Goal: Information Seeking & Learning: Check status

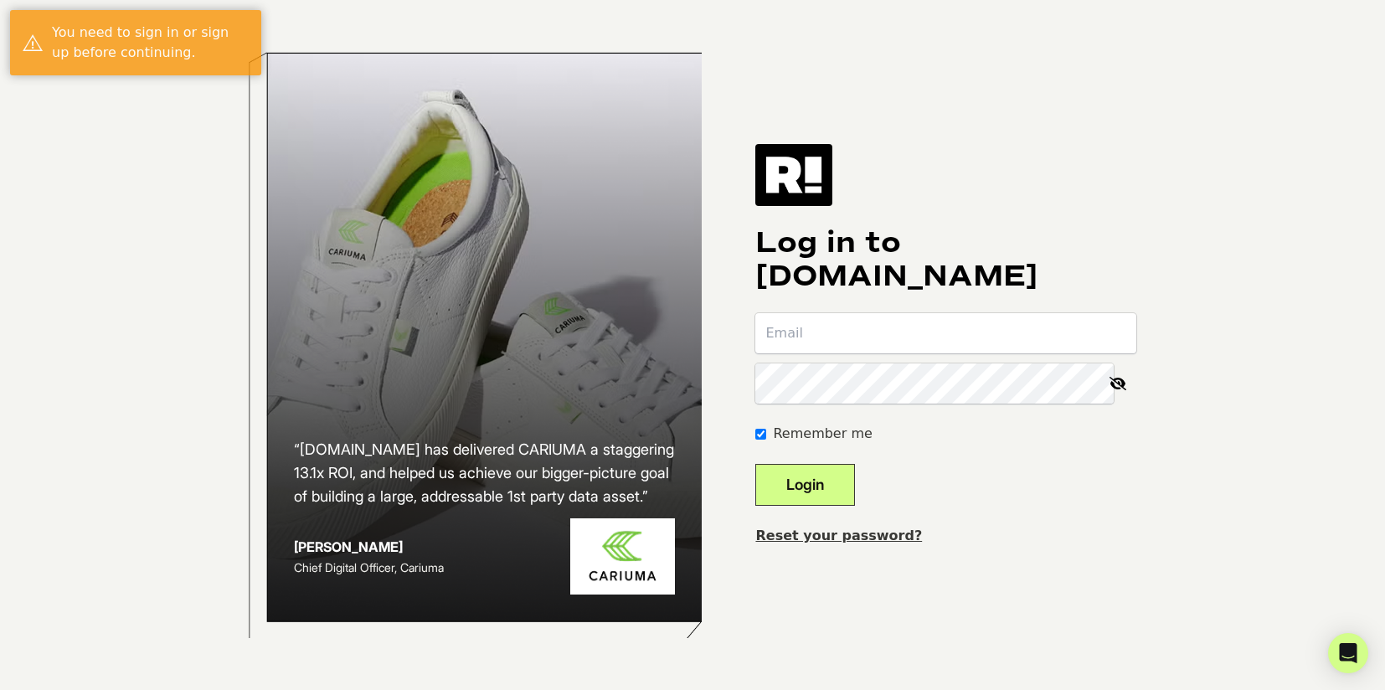
type input "gdorchin@invictastores.com"
click at [831, 485] on button "Login" at bounding box center [806, 485] width 100 height 42
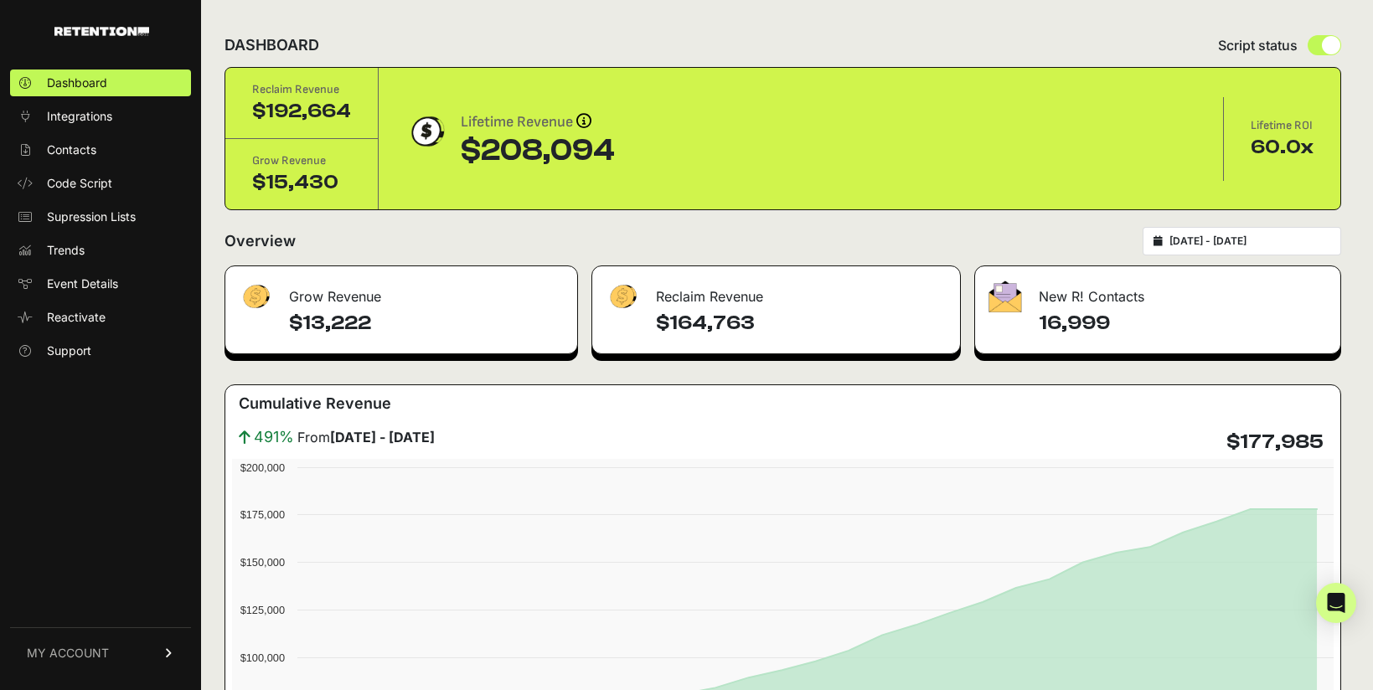
click at [76, 660] on span "MY ACCOUNT" at bounding box center [68, 653] width 82 height 17
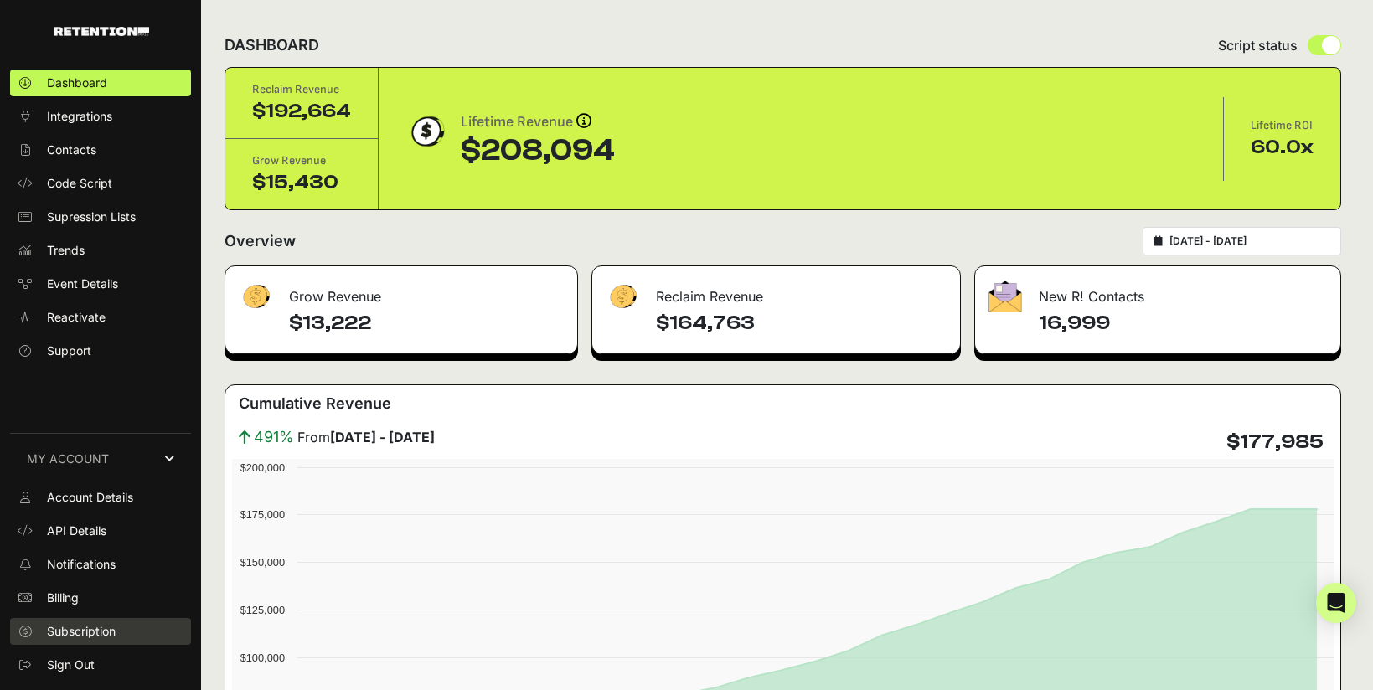
click at [90, 635] on span "Subscription" at bounding box center [81, 631] width 69 height 17
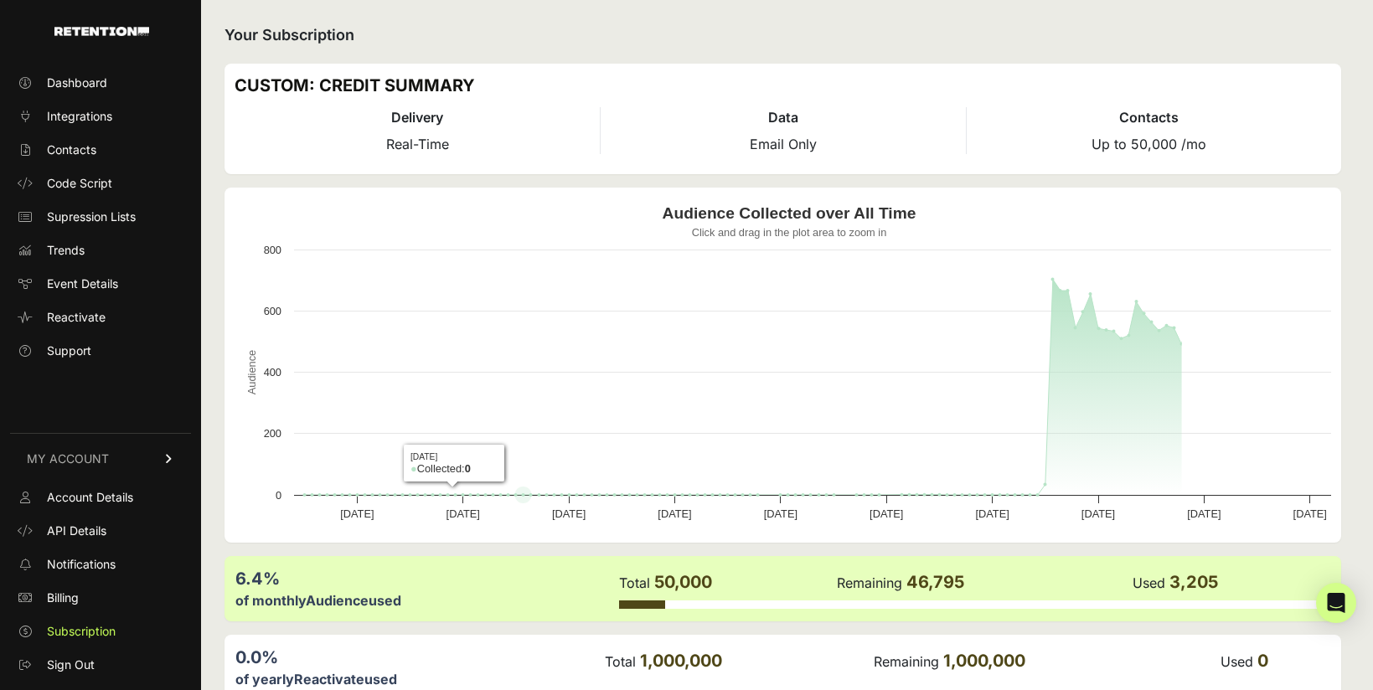
scroll to position [90, 0]
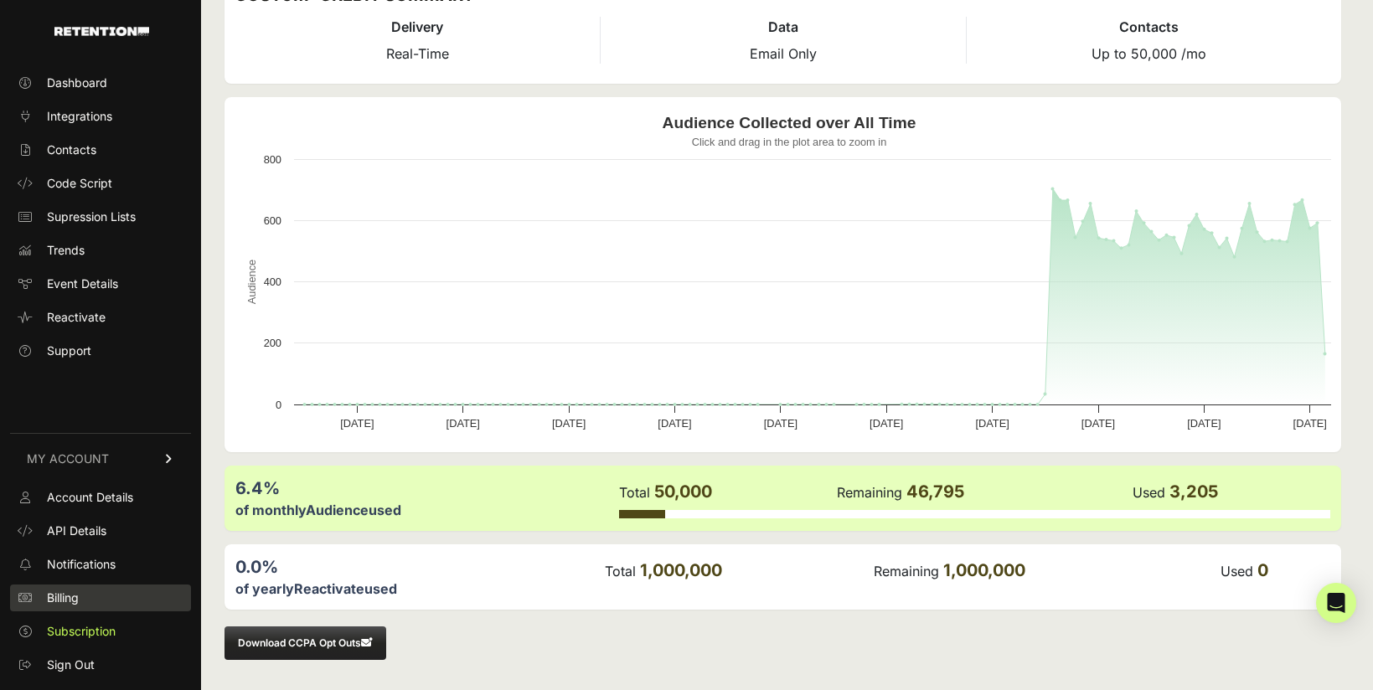
click at [85, 595] on link "Billing" at bounding box center [100, 598] width 181 height 27
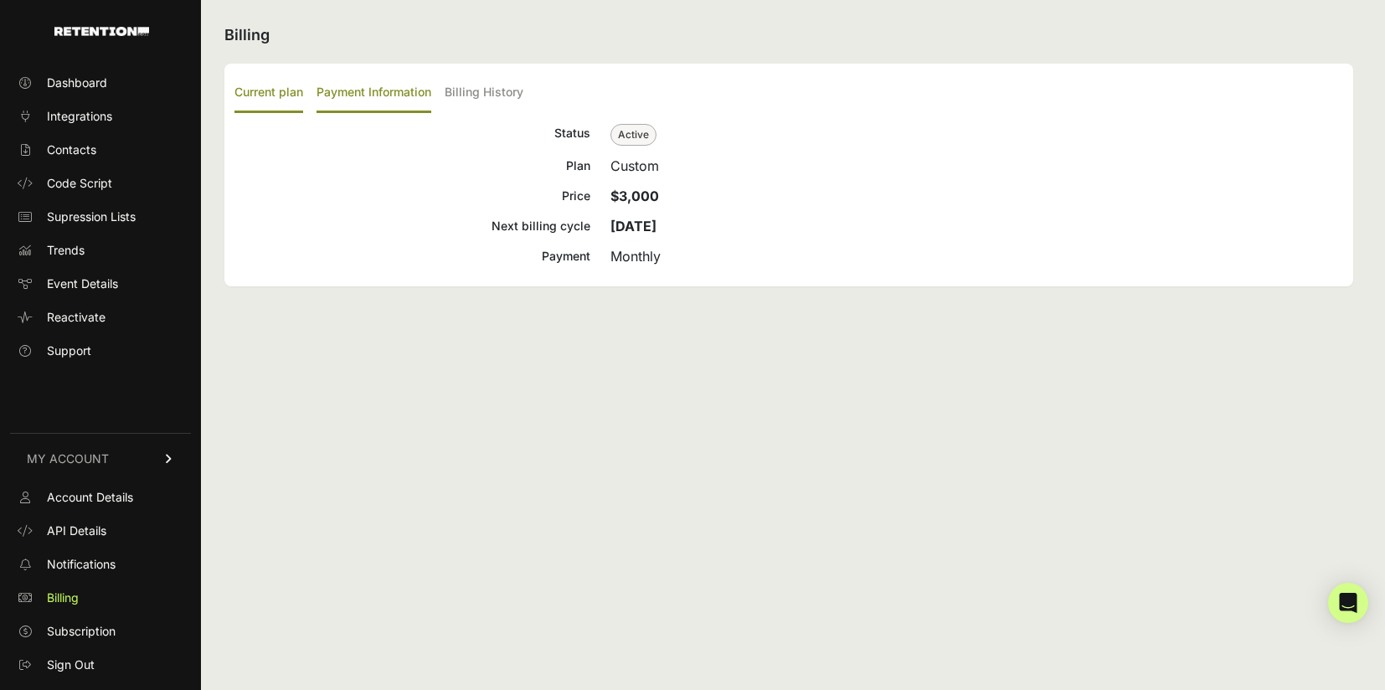
click at [413, 87] on label "Payment Information" at bounding box center [374, 93] width 115 height 39
click at [0, 0] on input "Payment Information" at bounding box center [0, 0] width 0 height 0
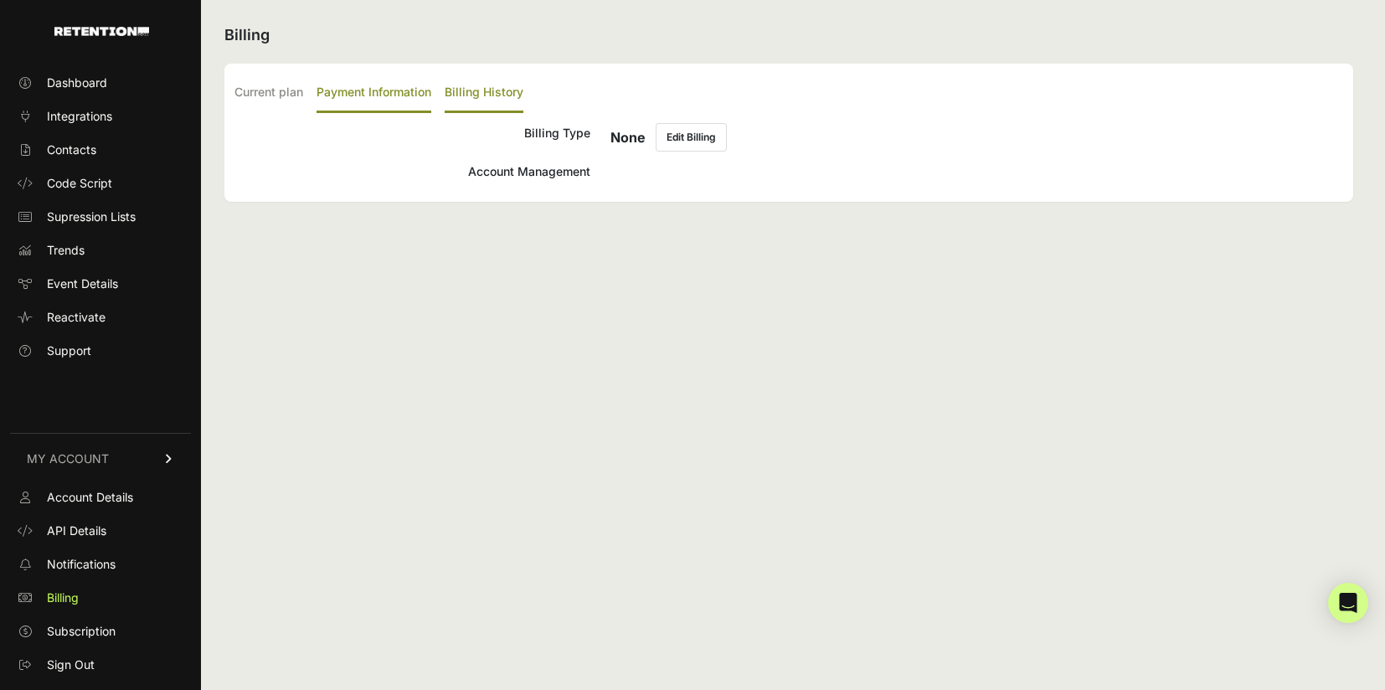
click at [498, 90] on label "Billing History" at bounding box center [484, 93] width 79 height 39
click at [0, 0] on input "Billing History" at bounding box center [0, 0] width 0 height 0
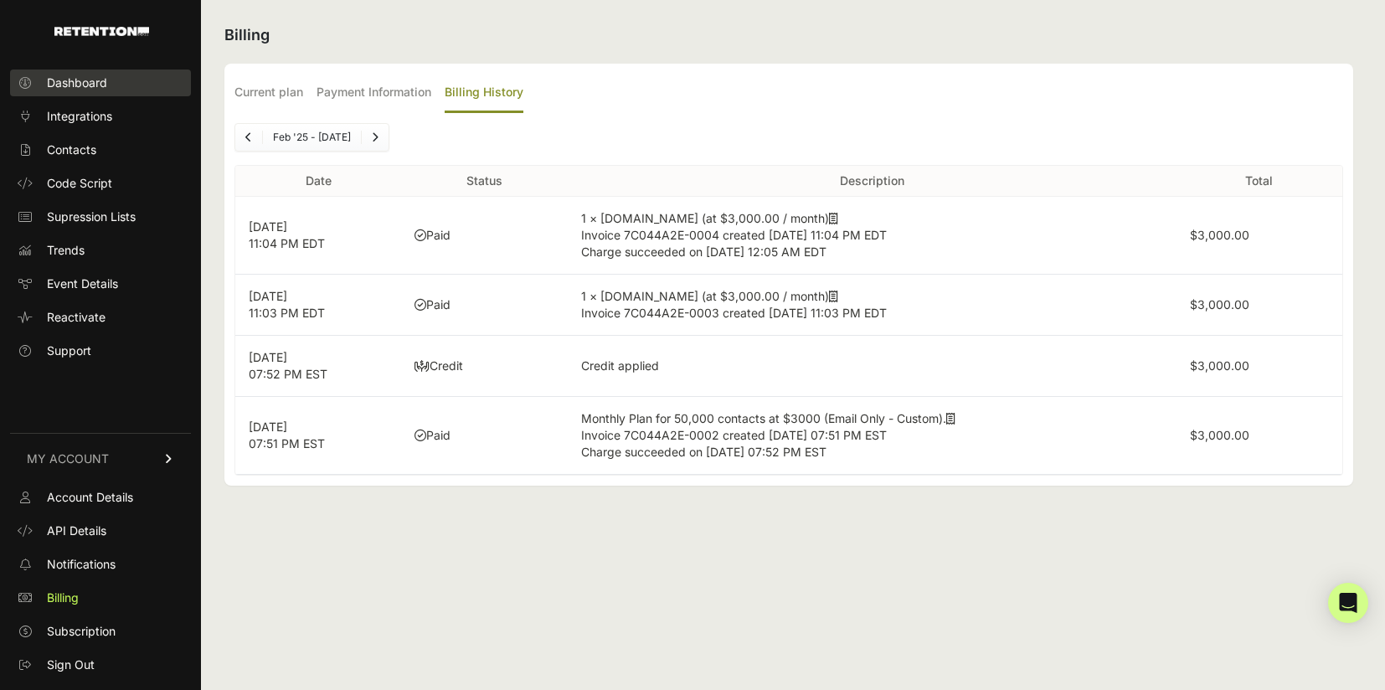
click at [65, 93] on link "Dashboard" at bounding box center [100, 83] width 181 height 27
click at [69, 86] on span "Dashboard" at bounding box center [77, 83] width 60 height 17
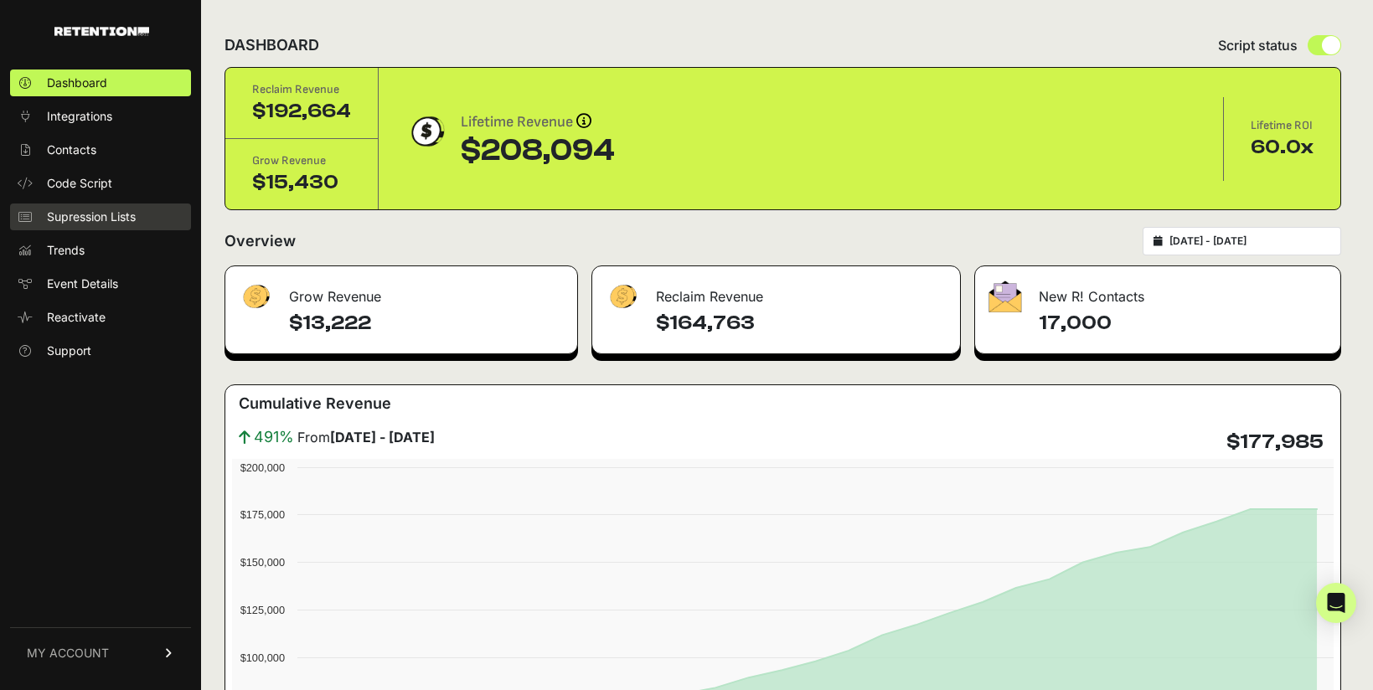
scroll to position [190, 0]
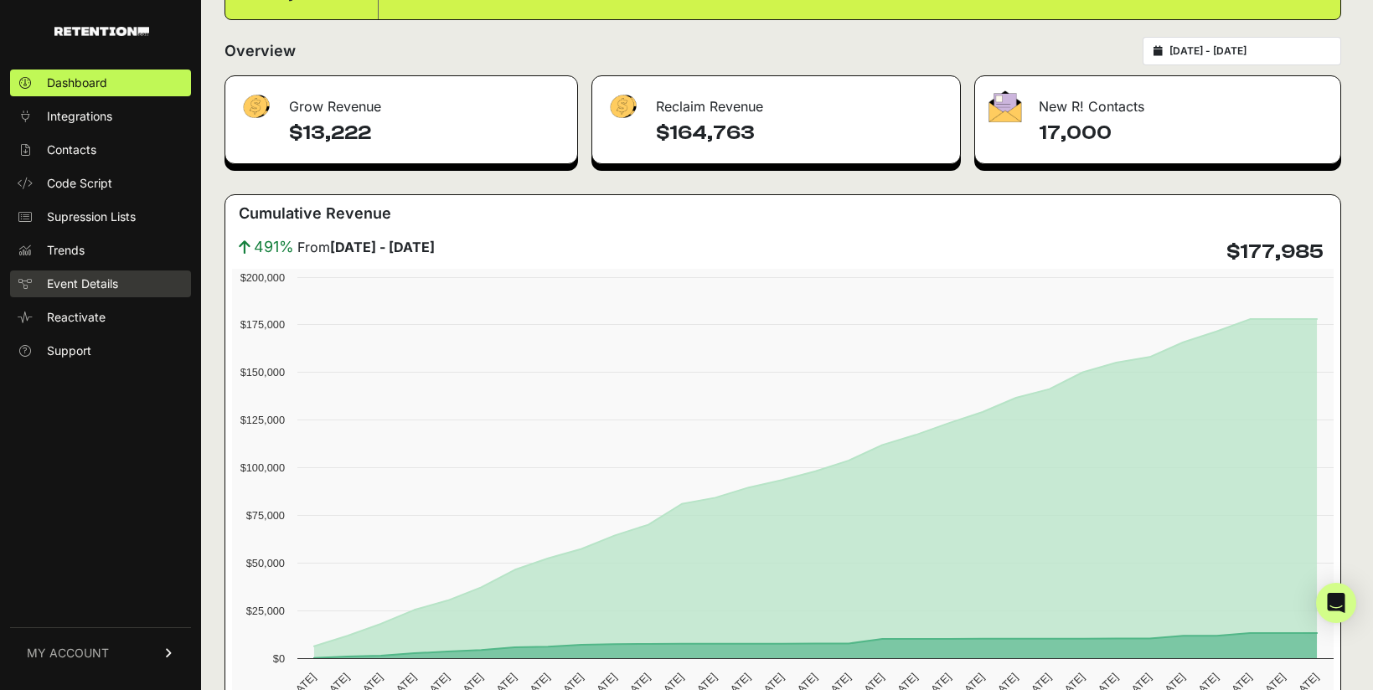
click at [99, 284] on span "Event Details" at bounding box center [82, 284] width 71 height 17
click at [91, 122] on span "Integrations" at bounding box center [79, 116] width 65 height 17
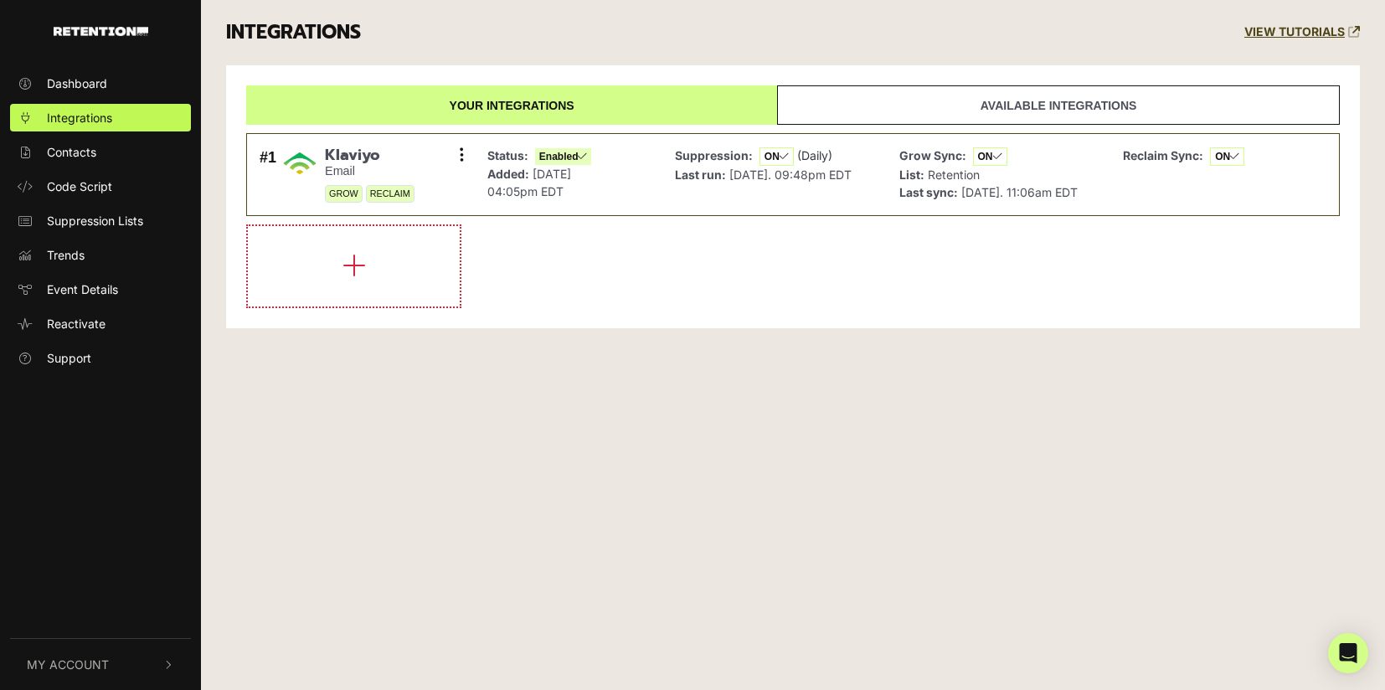
click at [99, 167] on ul "Dashboard Integrations Contacts Code Script Suppression Lists Trends Event Deta…" at bounding box center [100, 221] width 201 height 302
click at [92, 90] on span "Dashboard" at bounding box center [77, 84] width 60 height 18
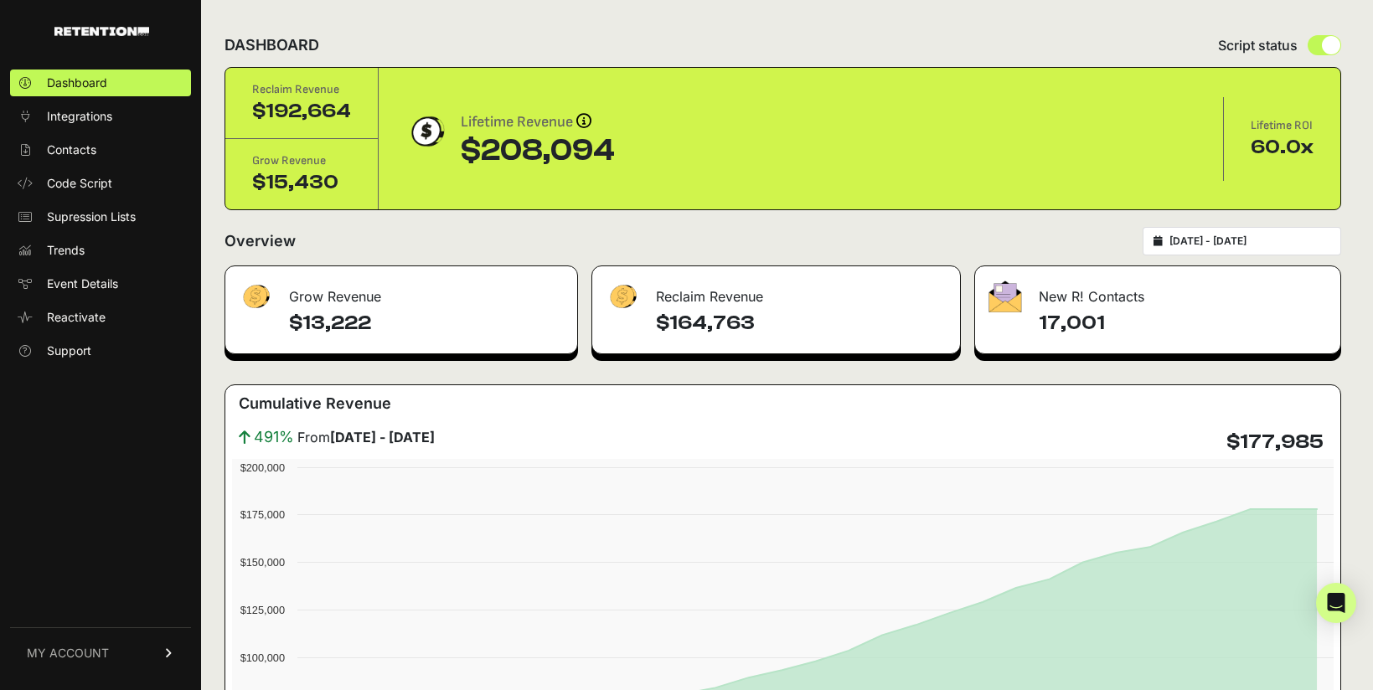
type input "[DATE]"
click at [1259, 240] on input "[DATE] - [DATE]" at bounding box center [1249, 241] width 161 height 13
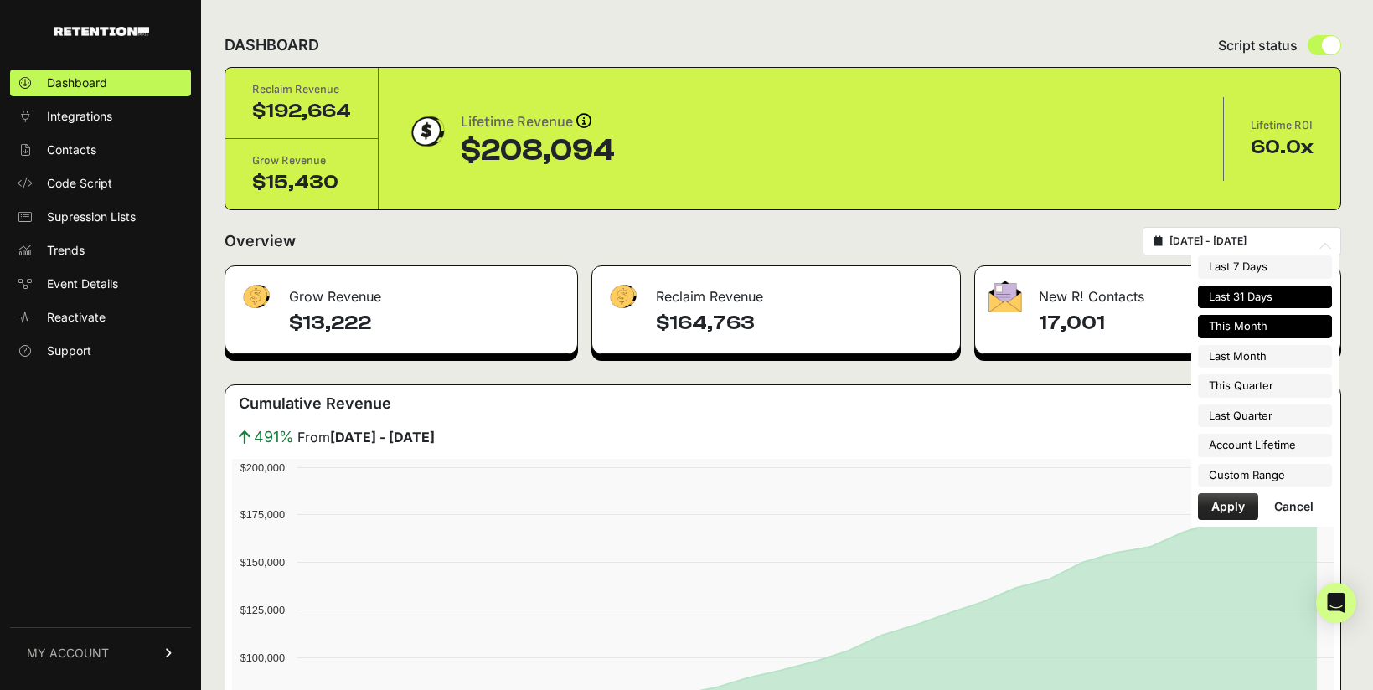
type input "[DATE]"
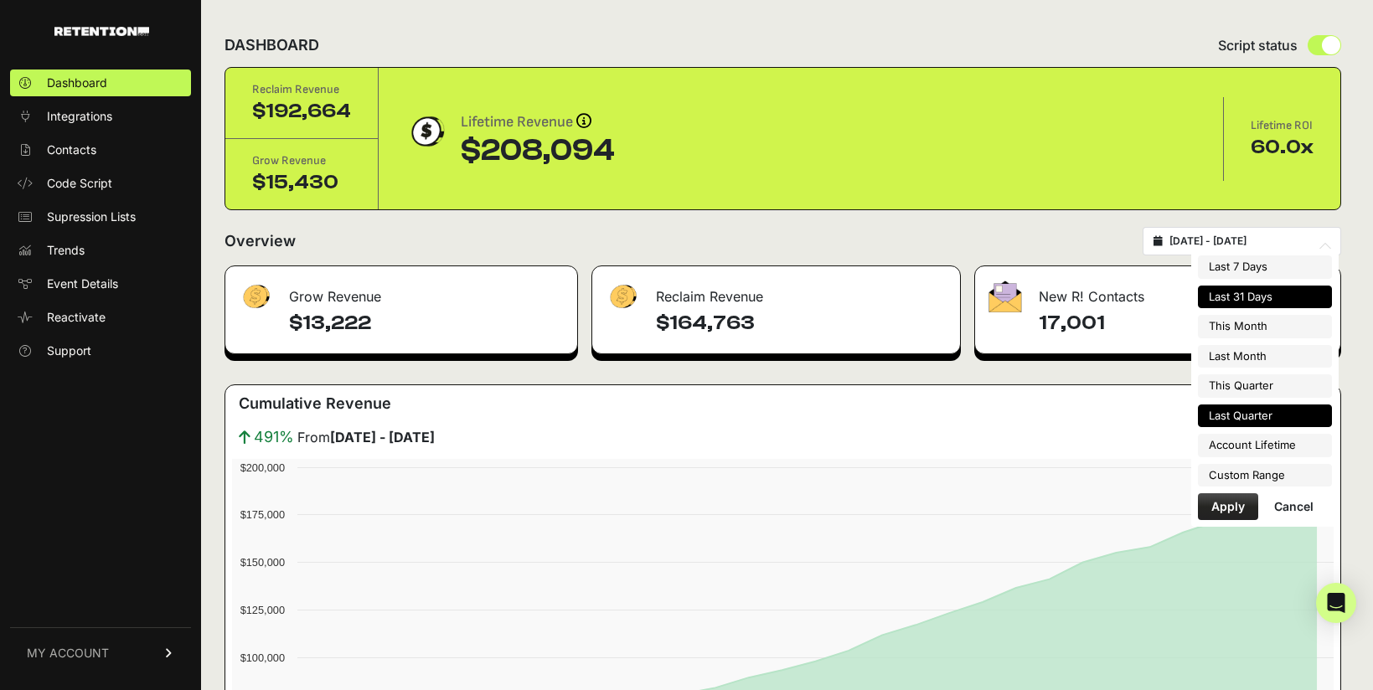
type input "[DATE]"
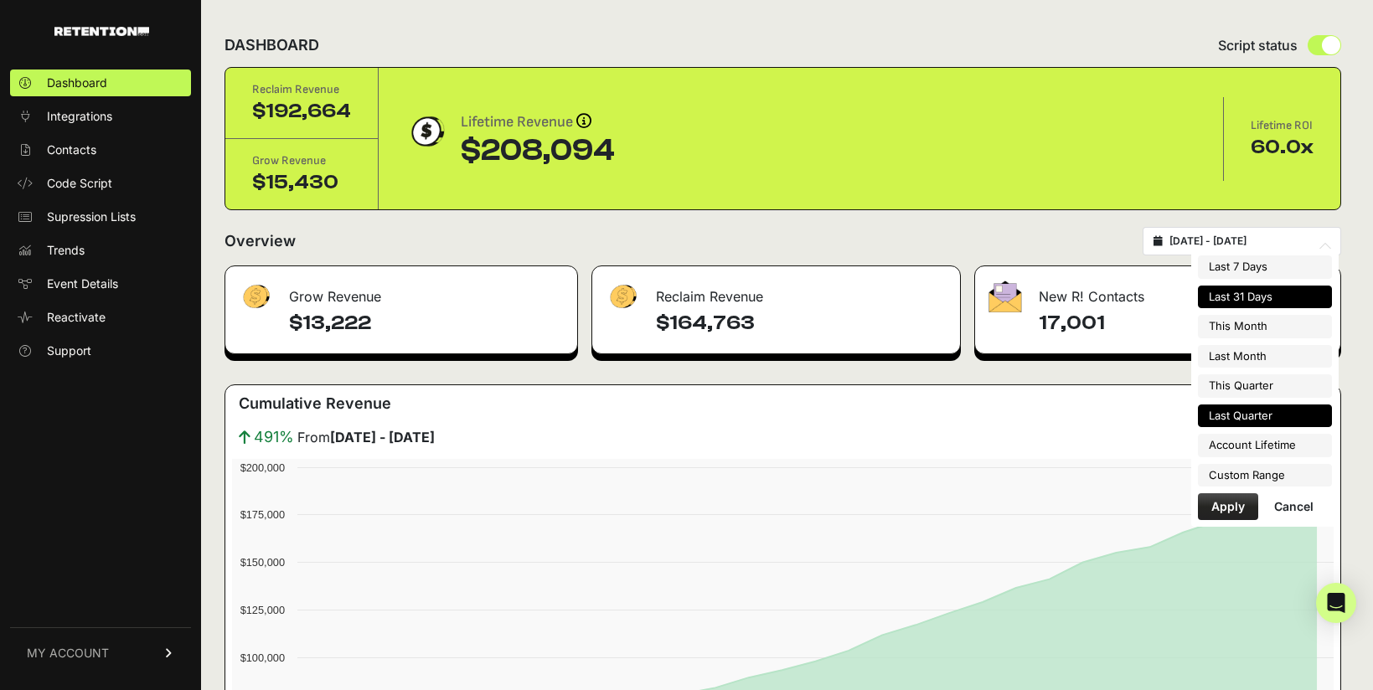
type input "[DATE]"
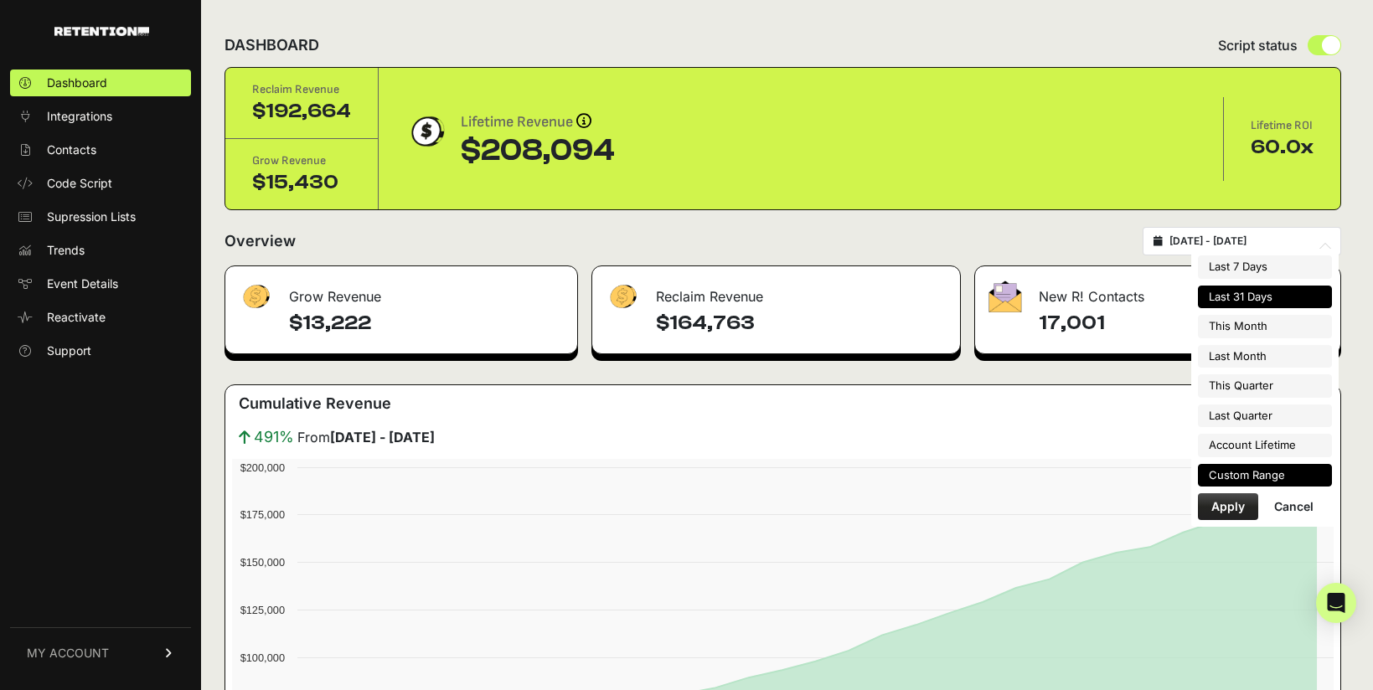
click at [1234, 474] on li "Custom Range" at bounding box center [1265, 475] width 134 height 23
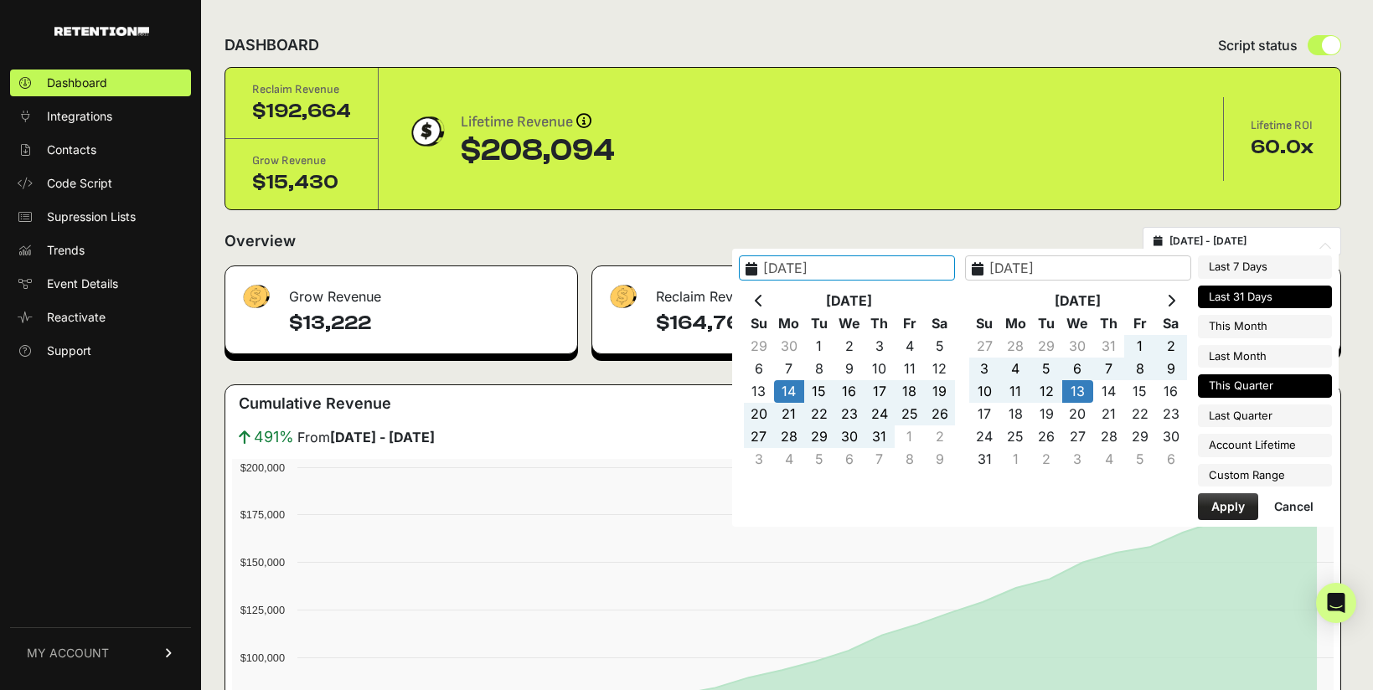
type input "[DATE]"
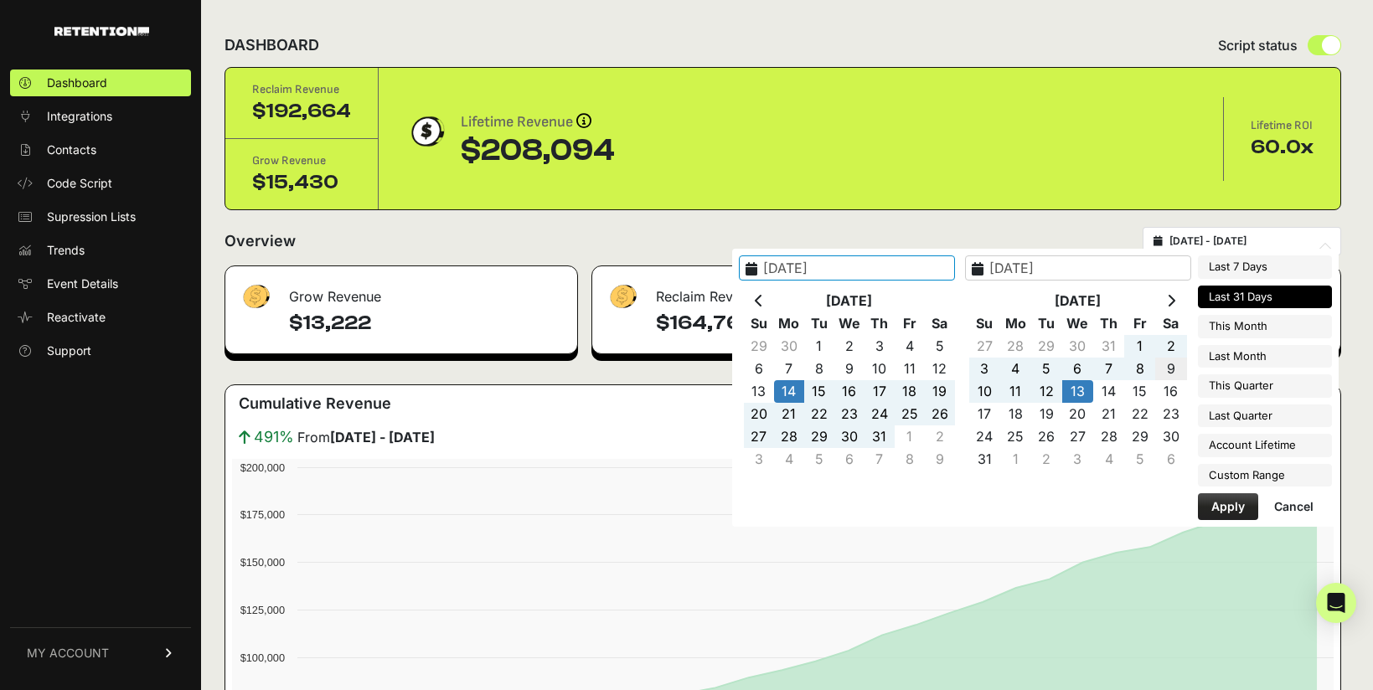
type input "[DATE]"
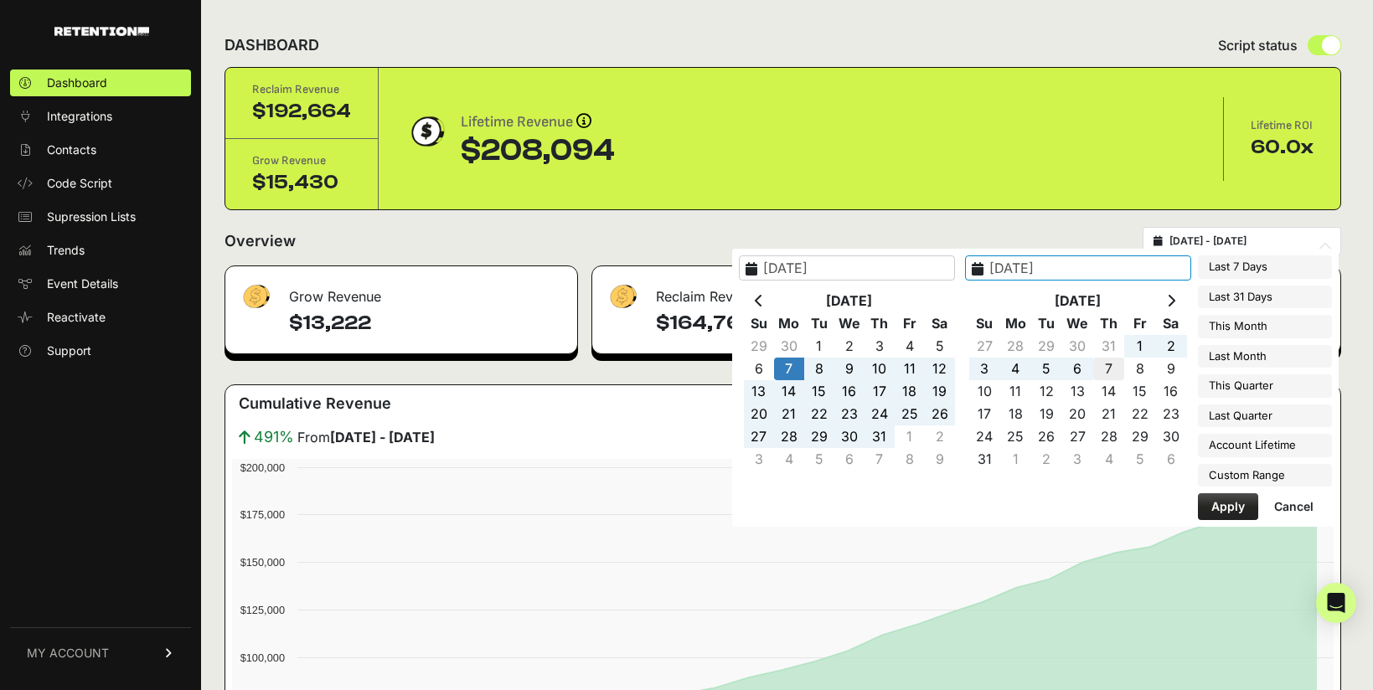
type input "[DATE]"
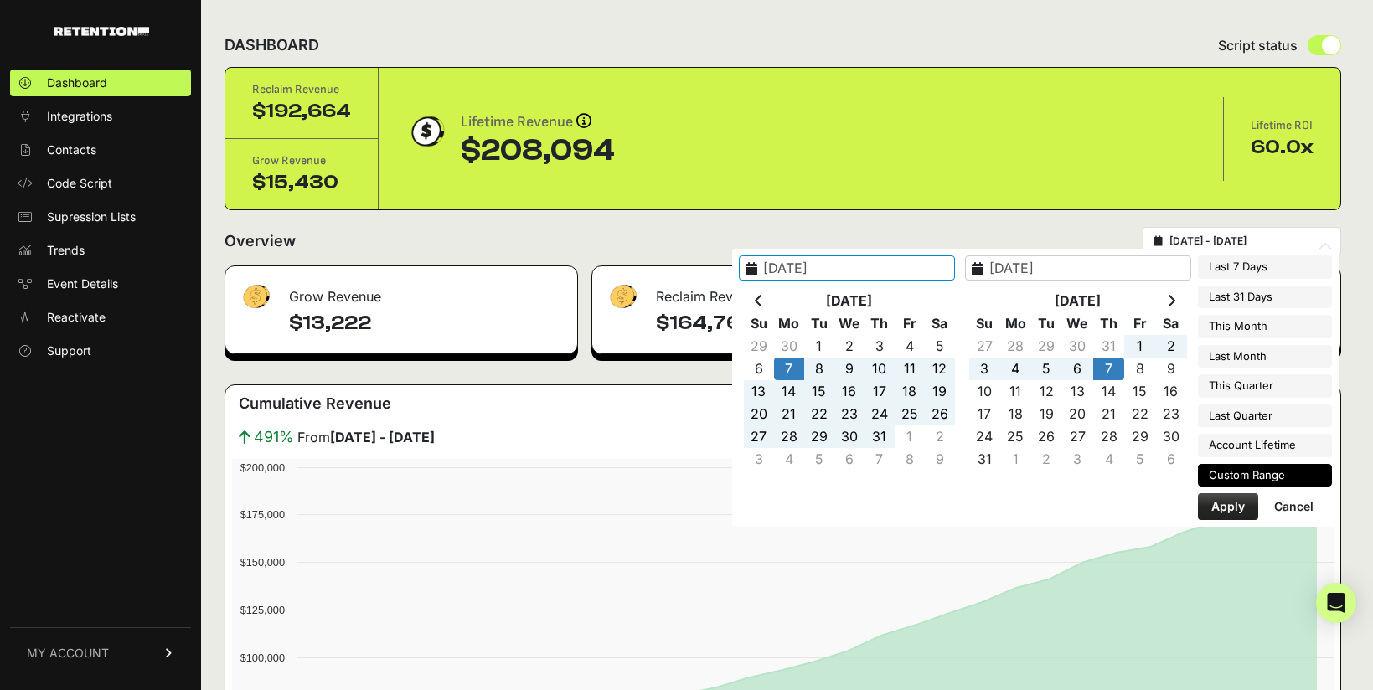
type input "[DATE]"
click at [1233, 513] on button "Apply" at bounding box center [1228, 506] width 60 height 27
type input "[DATE] - [DATE]"
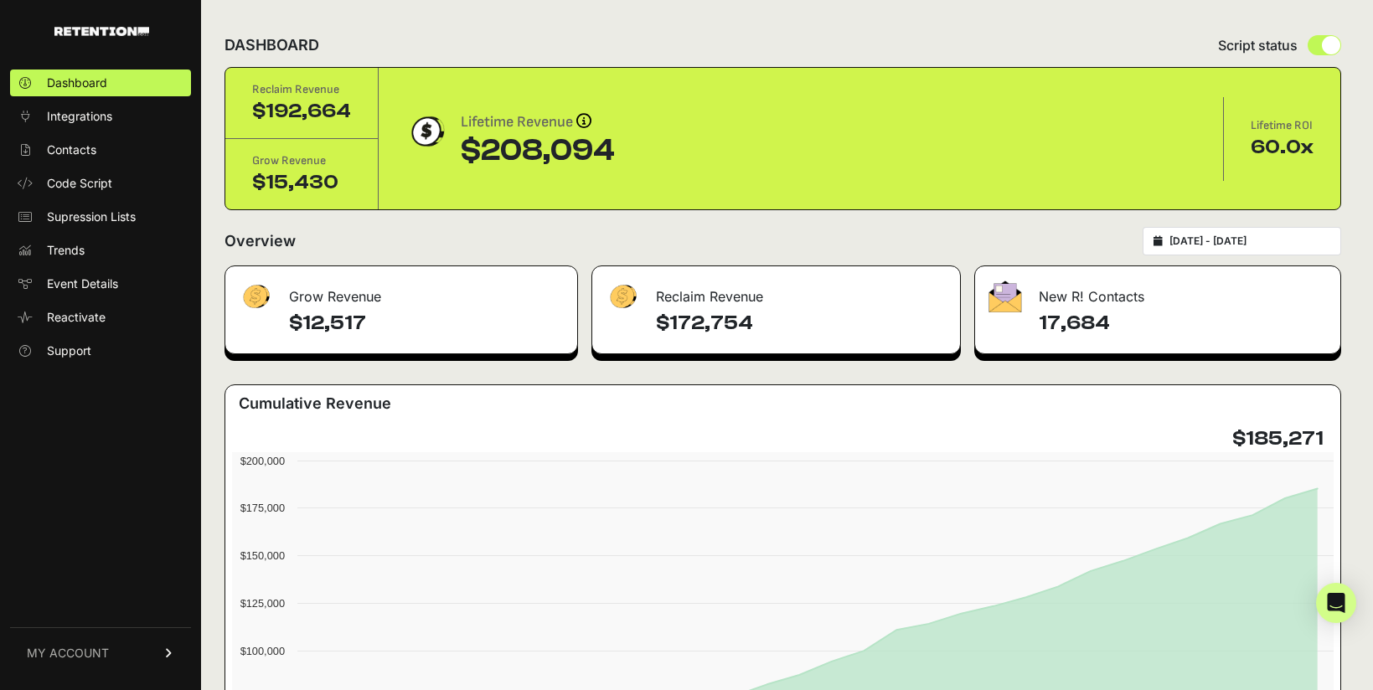
drag, startPoint x: 1111, startPoint y: 323, endPoint x: 1049, endPoint y: 324, distance: 62.0
click at [1049, 324] on h4 "17,684" at bounding box center [1183, 323] width 288 height 27
click at [1114, 328] on h4 "17,684" at bounding box center [1183, 323] width 288 height 27
drag, startPoint x: 1068, startPoint y: 322, endPoint x: 1045, endPoint y: 322, distance: 23.5
click at [1045, 322] on h4 "17,684" at bounding box center [1183, 323] width 288 height 27
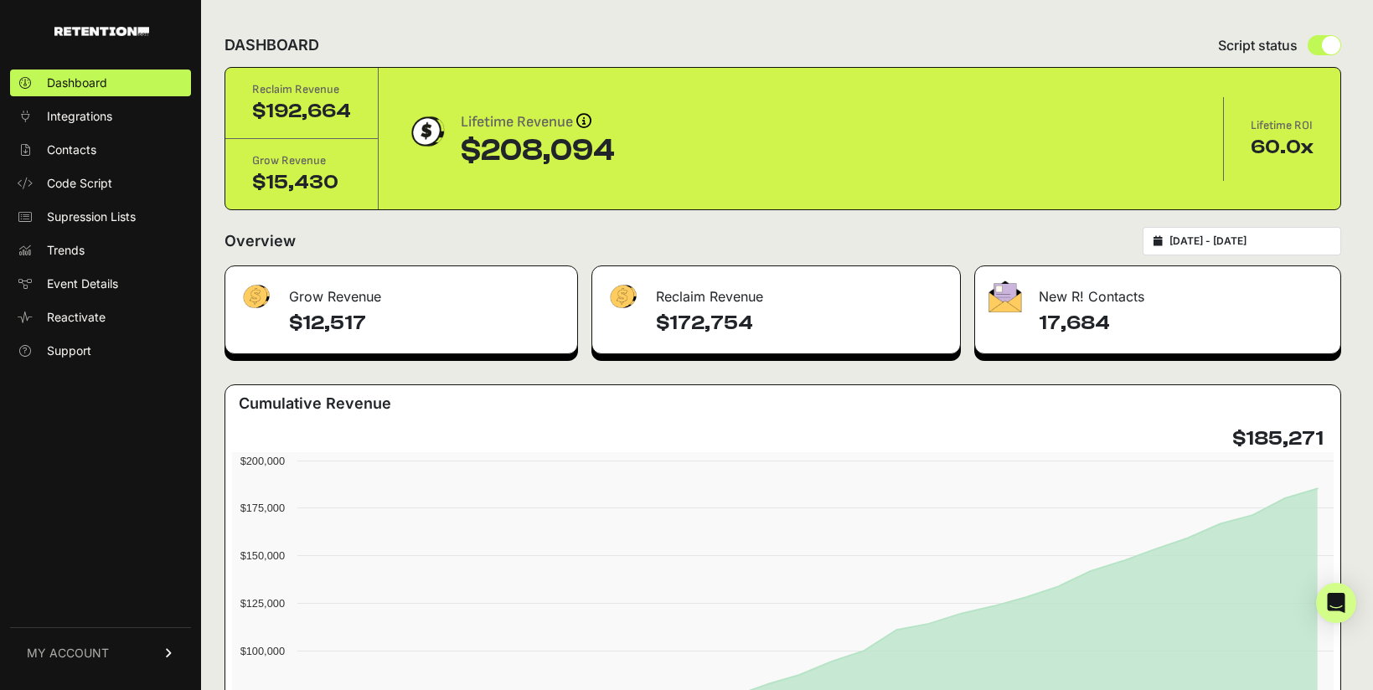
copy h4 "17,684"
